Goal: Task Accomplishment & Management: Use online tool/utility

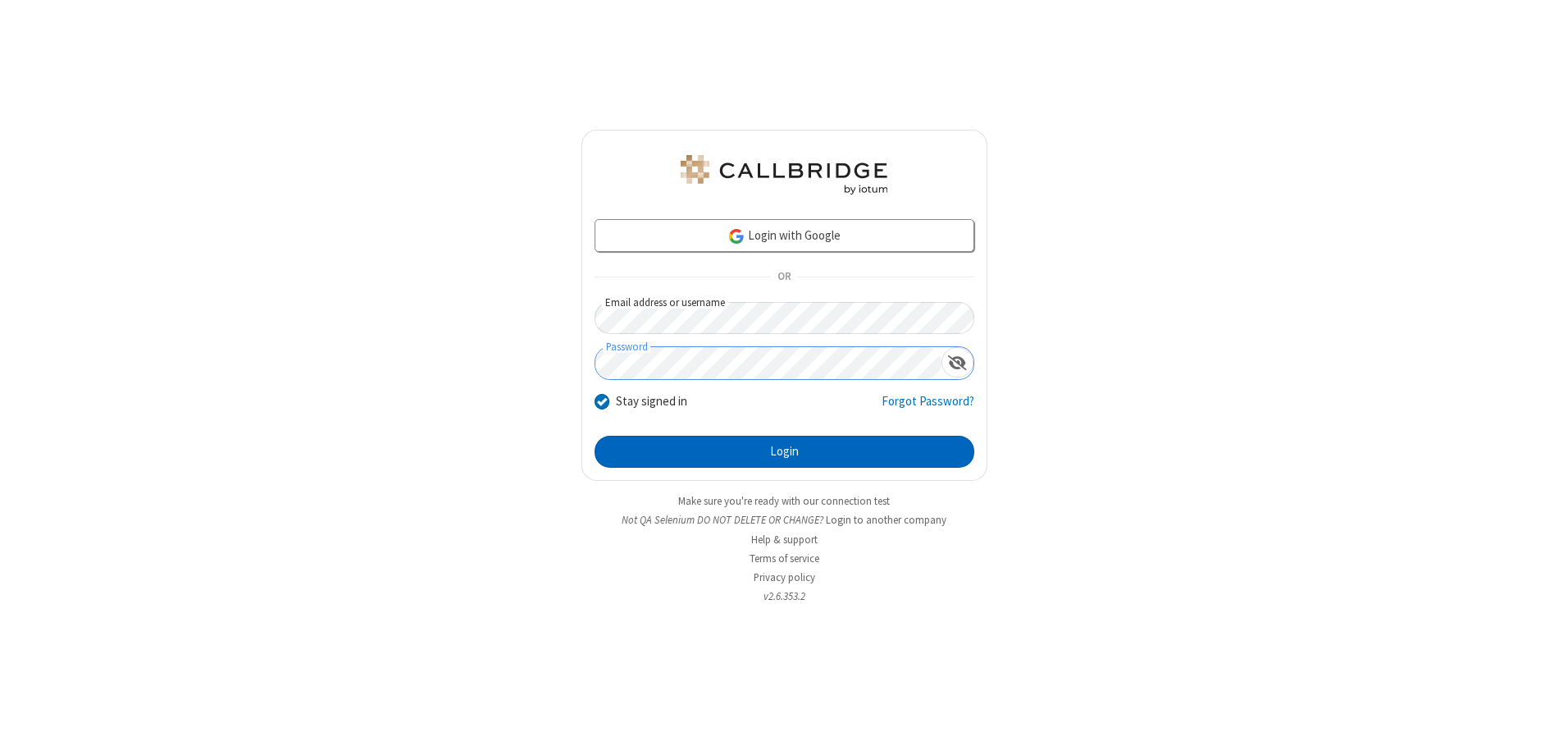
click at [784, 451] on button "Login" at bounding box center [784, 451] width 380 height 33
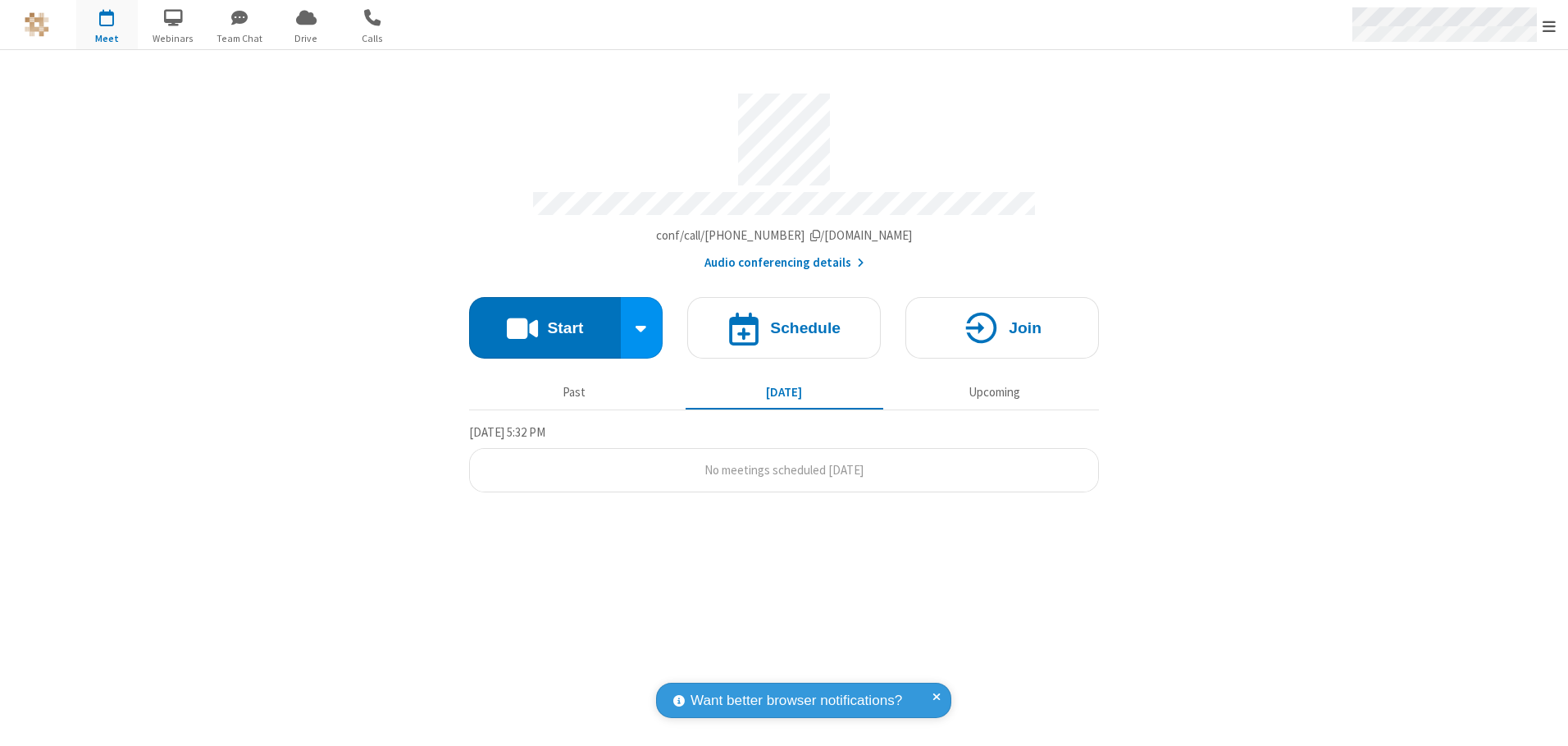
click at [1549, 26] on span "Open menu" at bounding box center [1549, 26] width 13 height 17
click at [107, 25] on span "button" at bounding box center [108, 18] width 62 height 28
click at [784, 322] on h4 "Schedule" at bounding box center [806, 328] width 71 height 16
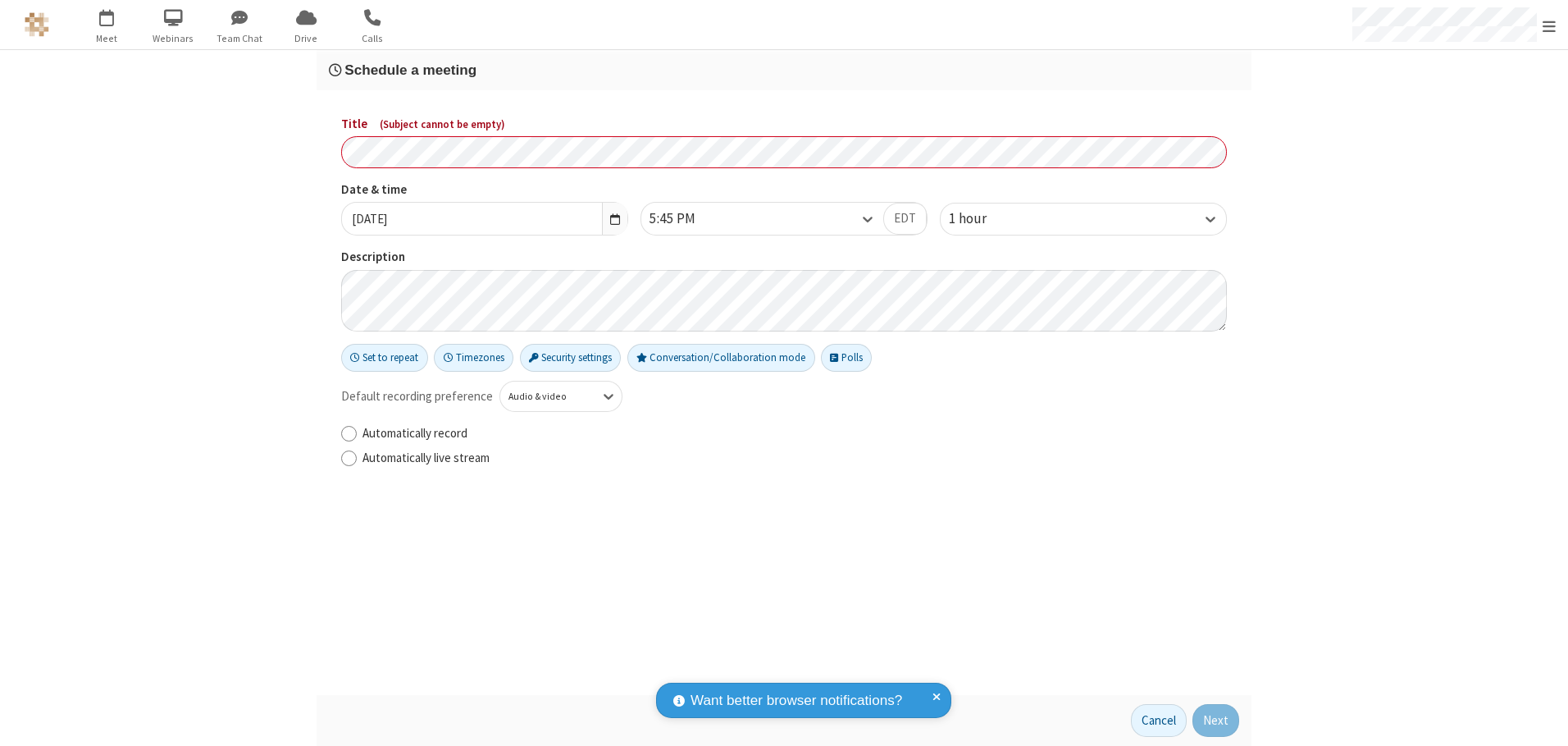
click at [784, 70] on h3 "Schedule a meeting" at bounding box center [784, 71] width 910 height 16
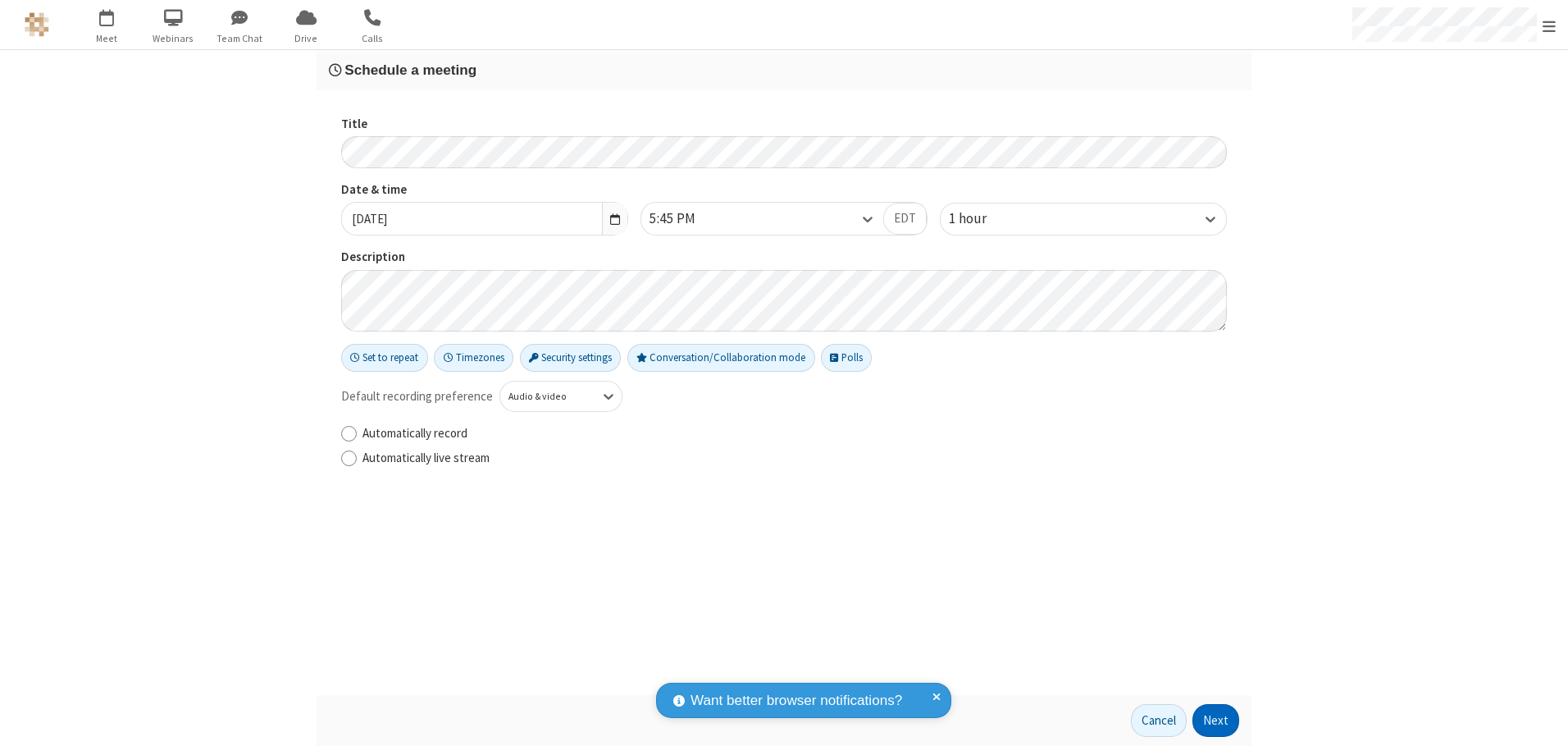
click at [1216, 720] on button "Next" at bounding box center [1215, 720] width 47 height 33
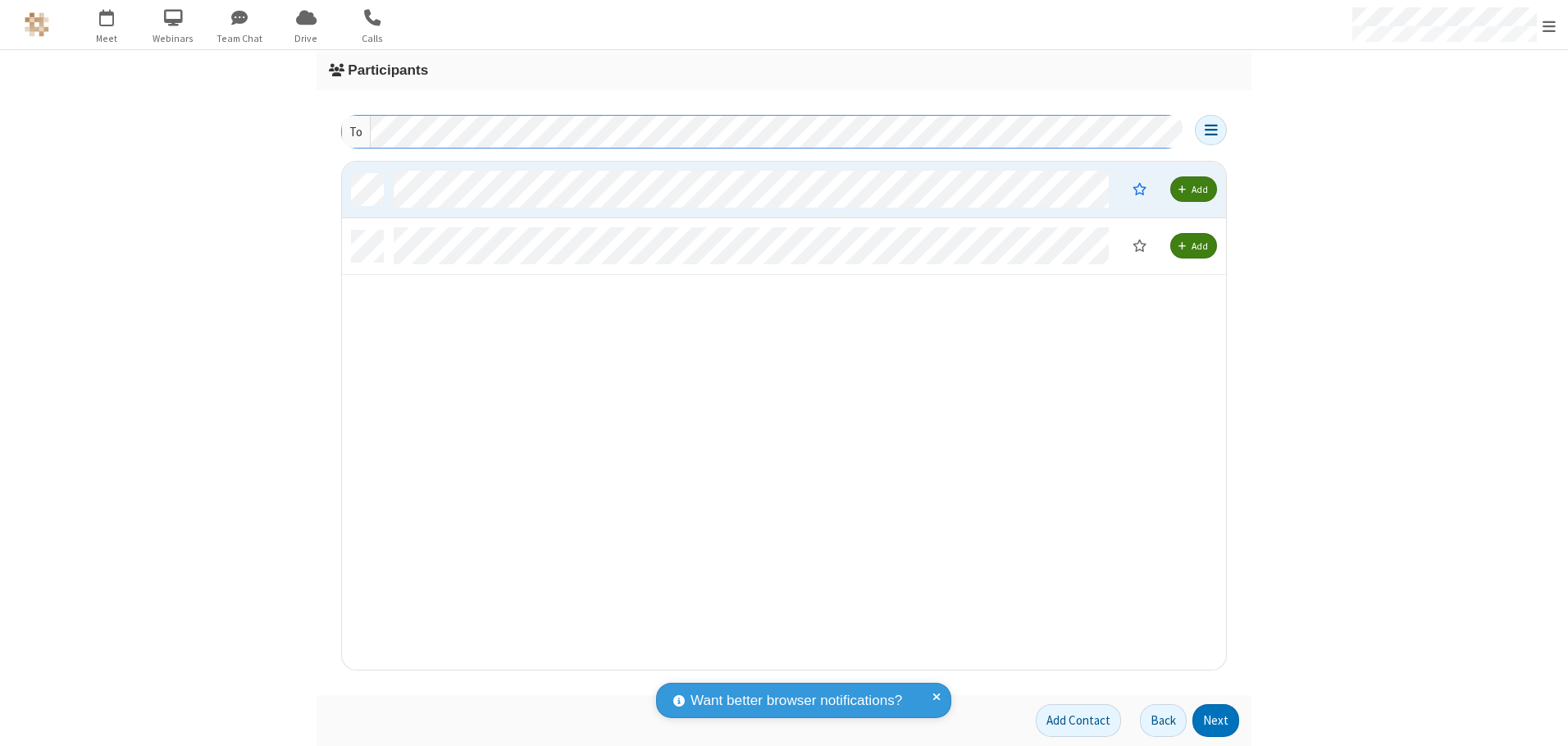
scroll to position [496, 872]
click at [1216, 720] on button "Next" at bounding box center [1215, 720] width 47 height 33
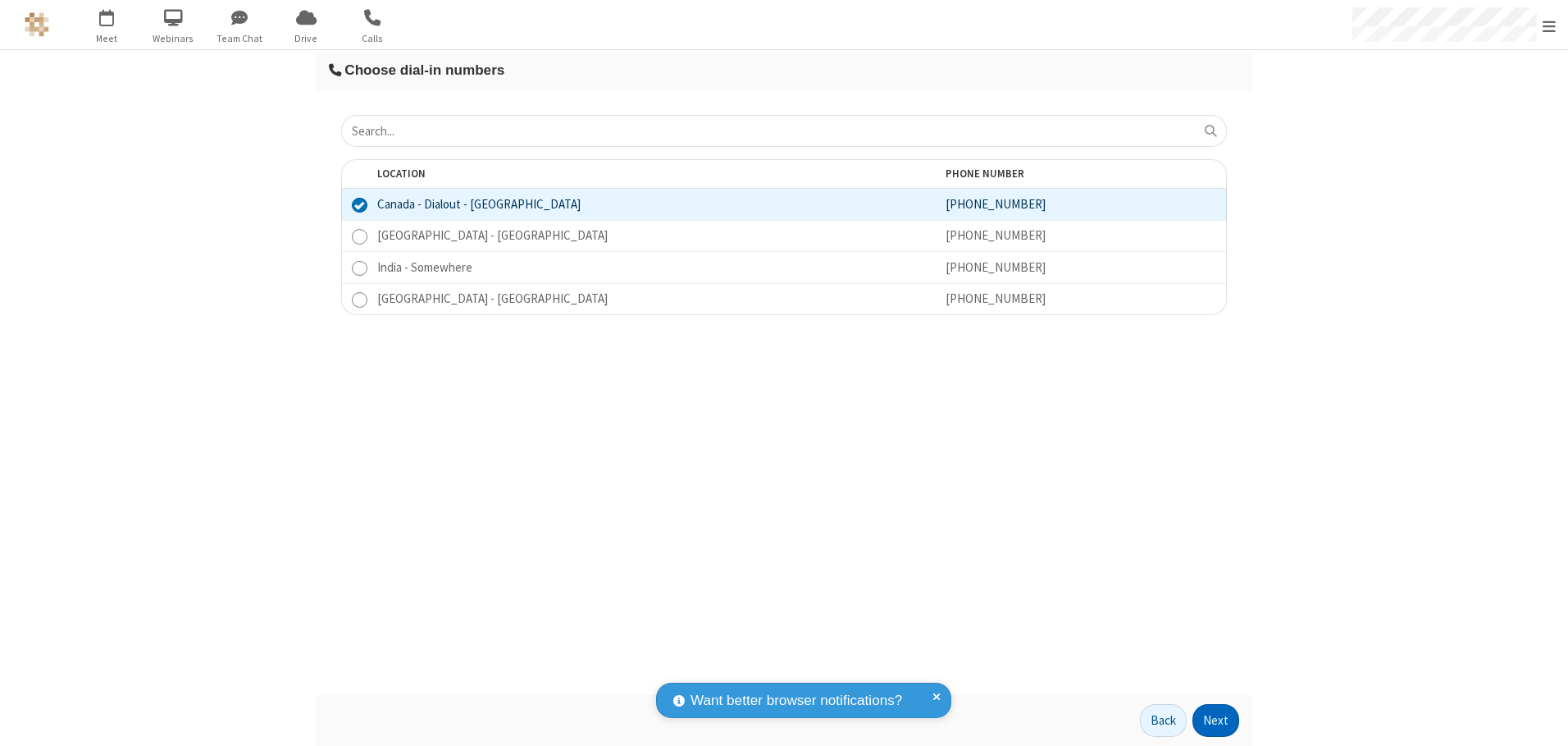
click at [1216, 720] on button "Next" at bounding box center [1215, 720] width 47 height 33
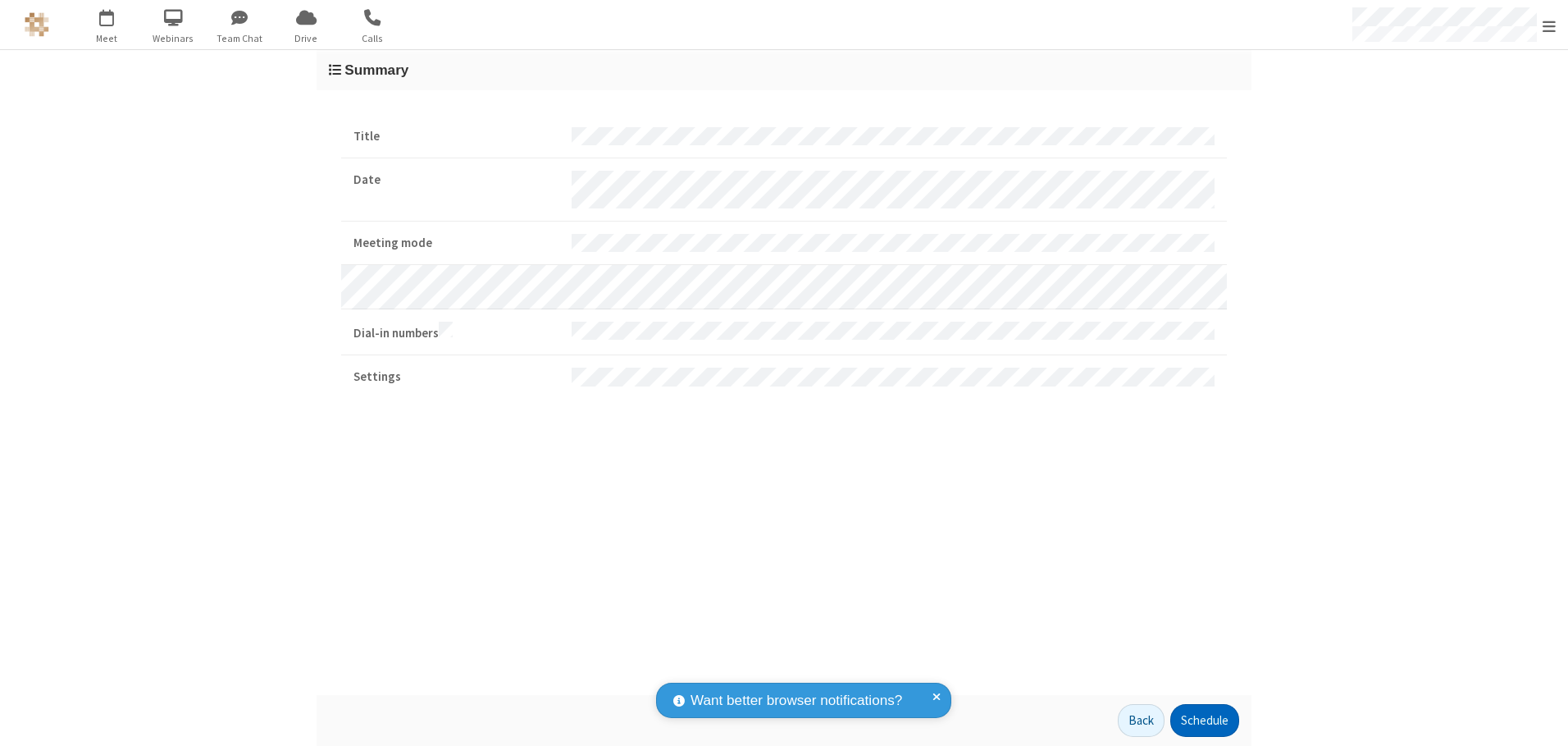
click at [1204, 720] on button "Schedule" at bounding box center [1205, 720] width 69 height 33
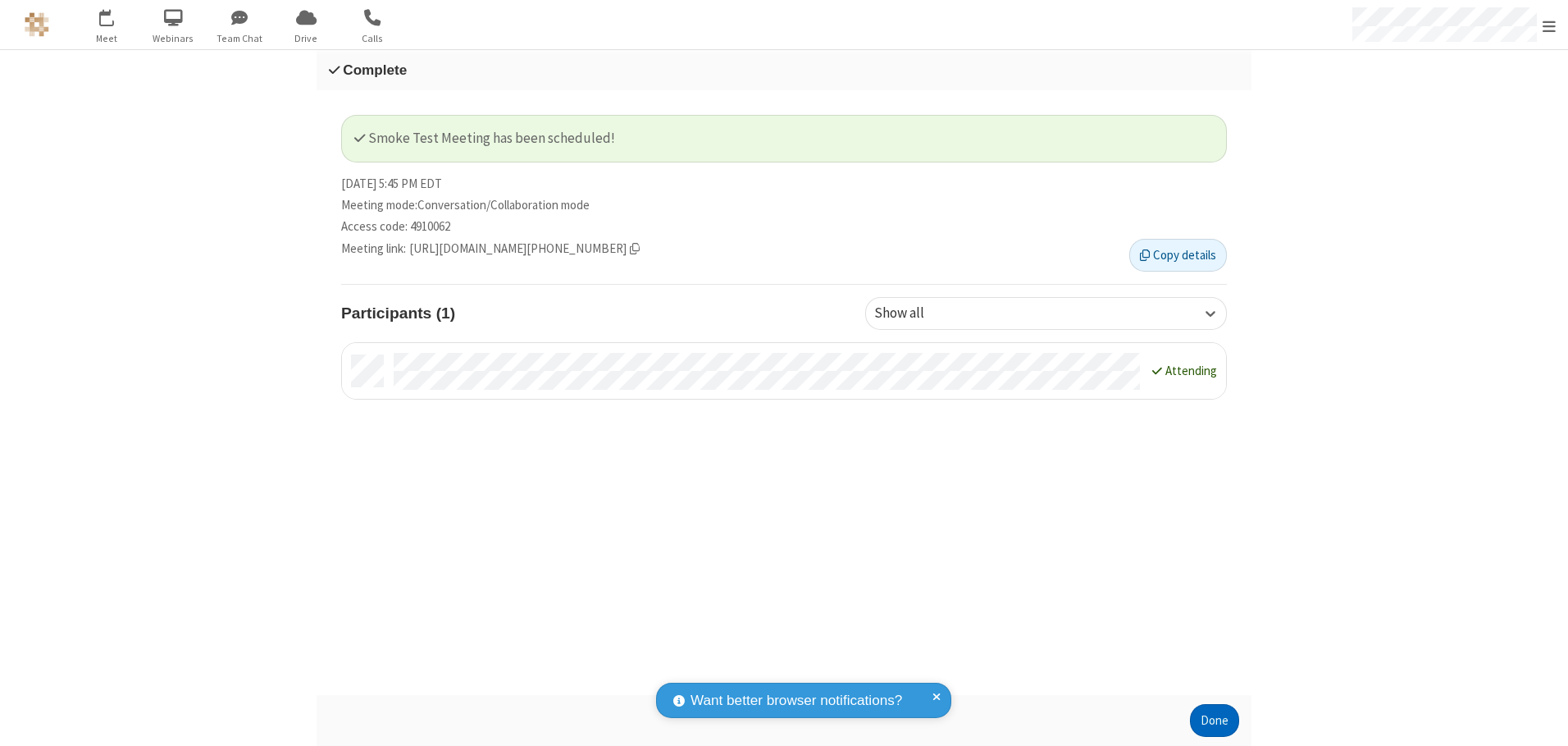
click at [1215, 720] on button "Done" at bounding box center [1215, 720] width 49 height 33
